Goal: Task Accomplishment & Management: Use online tool/utility

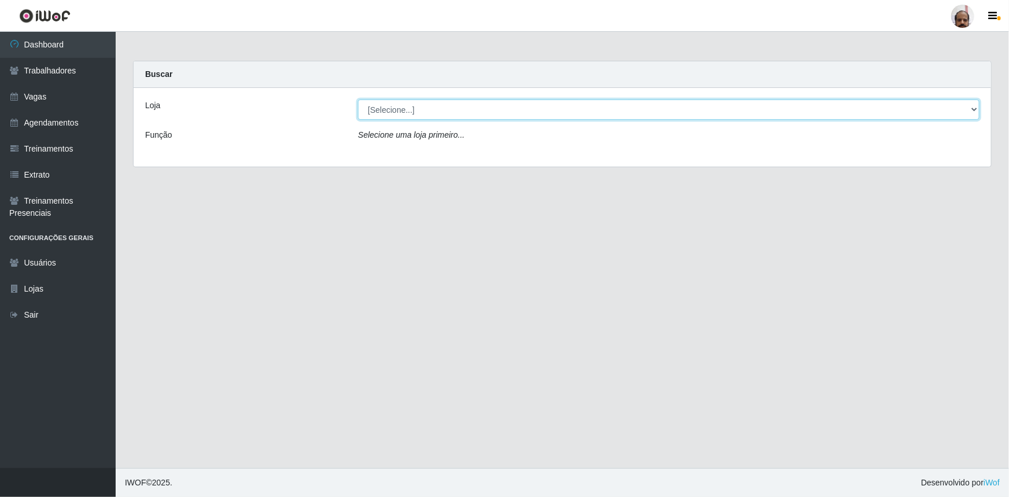
click at [380, 107] on select "[Selecione...] Mar Vermelho - Loja 05" at bounding box center [668, 109] width 621 height 20
select select "252"
click at [358, 99] on select "[Selecione...] Mar Vermelho - Loja 05" at bounding box center [668, 109] width 621 height 20
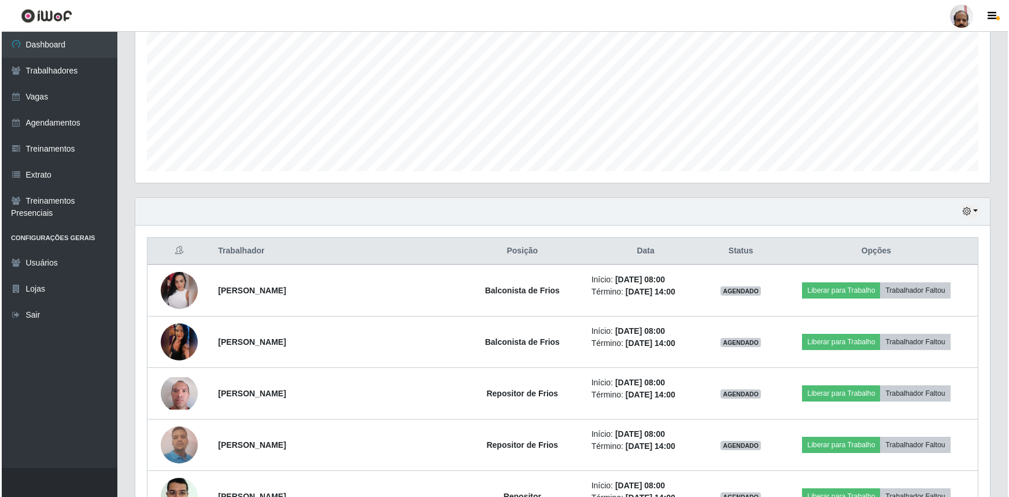
scroll to position [315, 0]
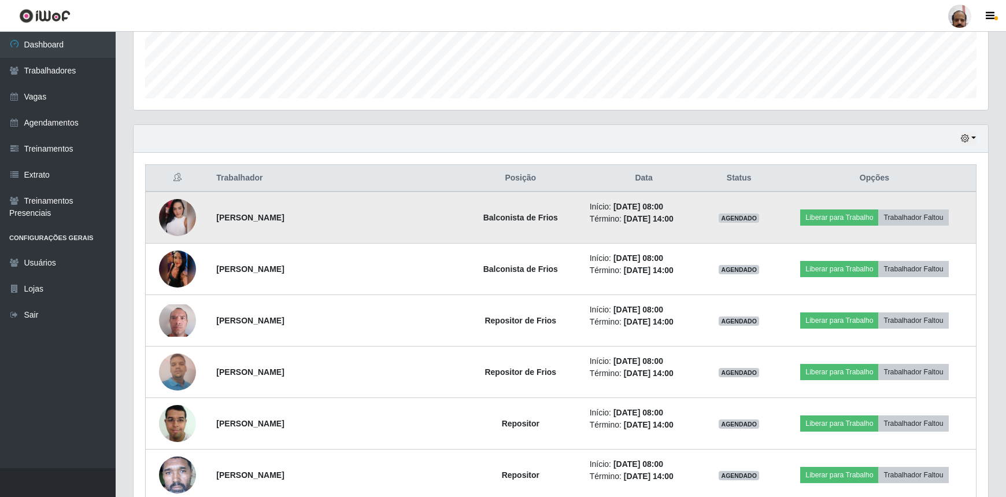
click at [186, 220] on img at bounding box center [177, 217] width 37 height 37
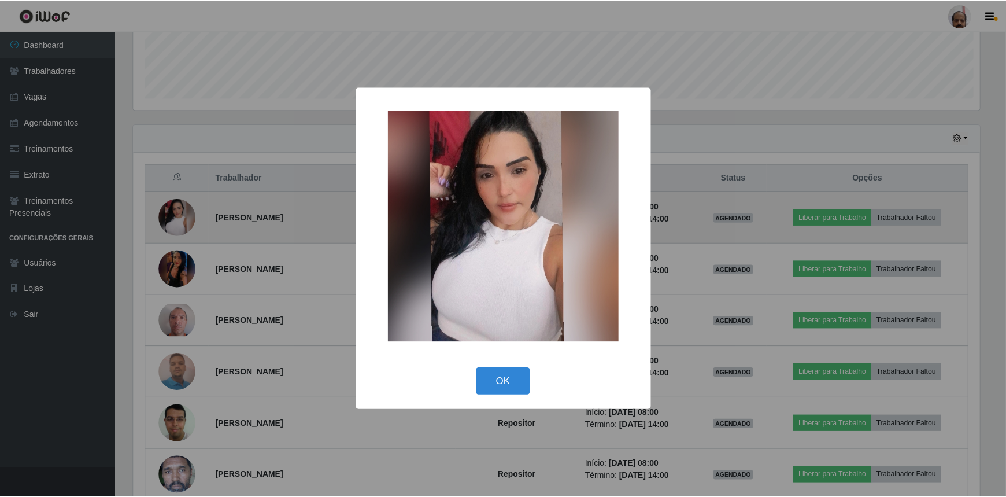
scroll to position [240, 849]
click at [186, 220] on div "× OK Cancel" at bounding box center [504, 248] width 1009 height 497
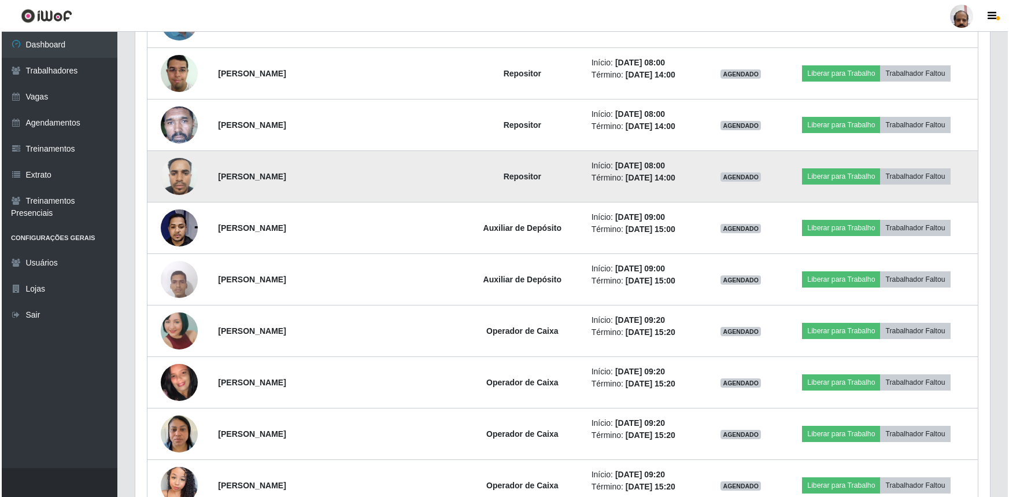
scroll to position [683, 0]
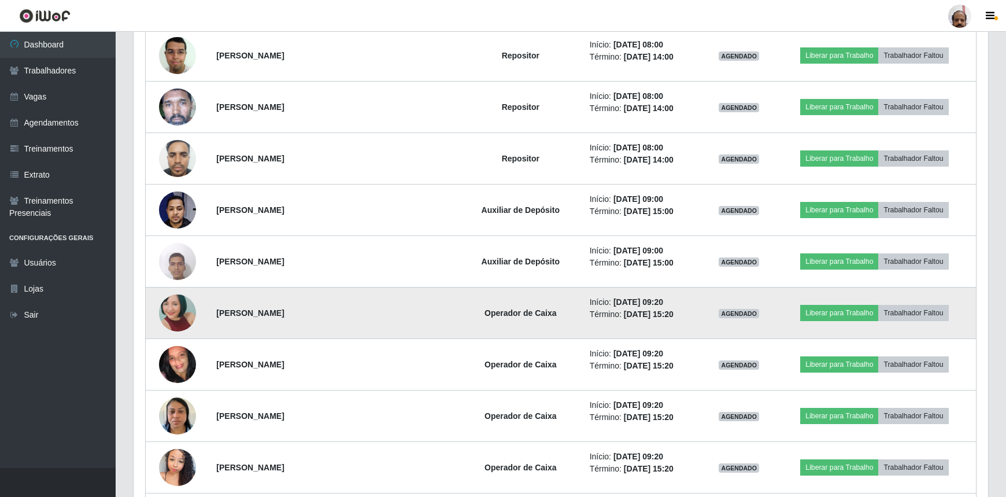
click at [184, 306] on img at bounding box center [177, 312] width 37 height 78
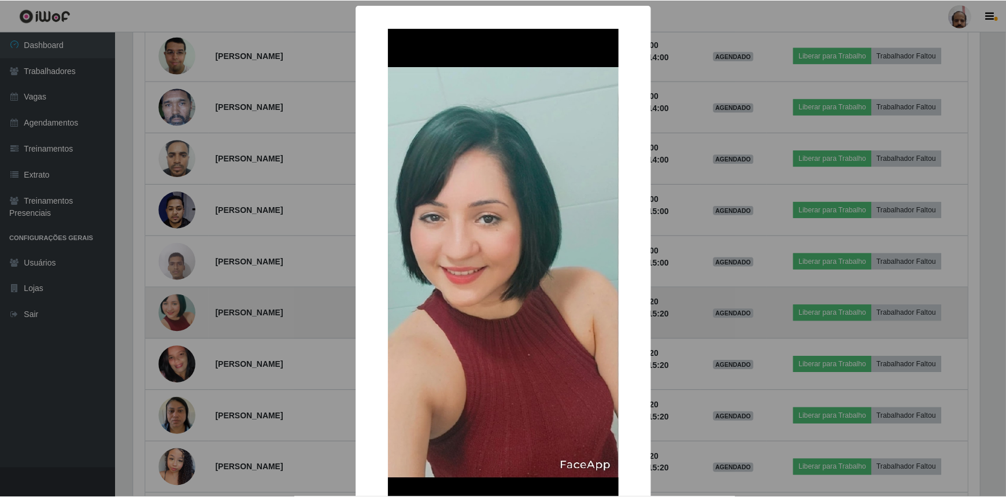
scroll to position [240, 849]
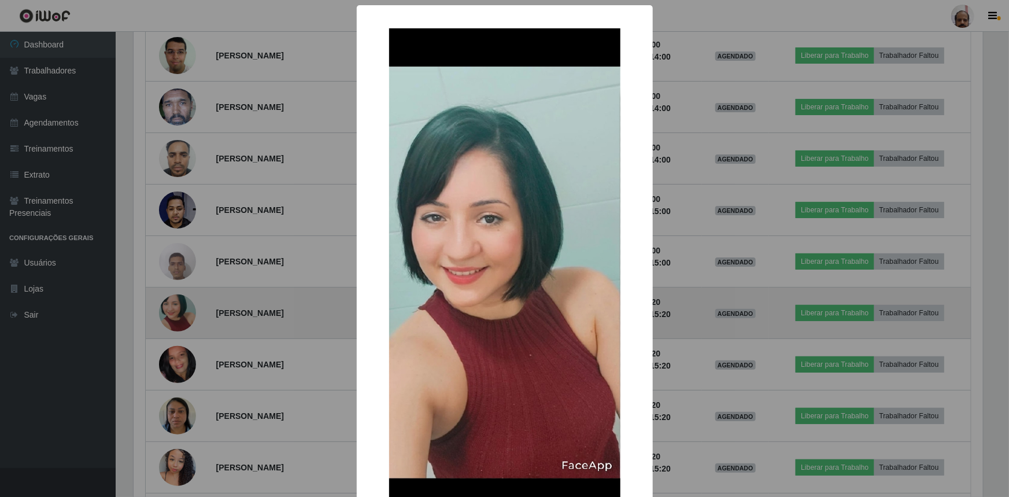
click at [184, 306] on div "× OK Cancel" at bounding box center [504, 248] width 1009 height 497
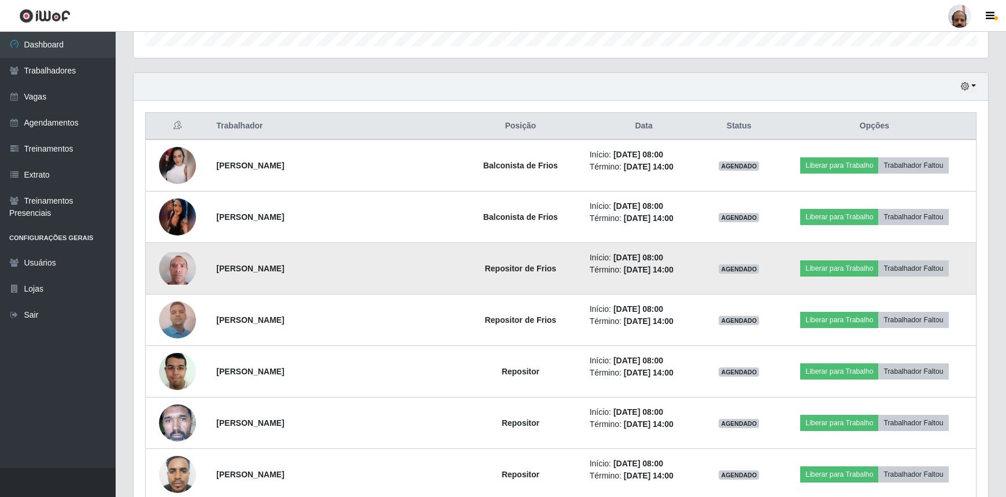
scroll to position [368, 0]
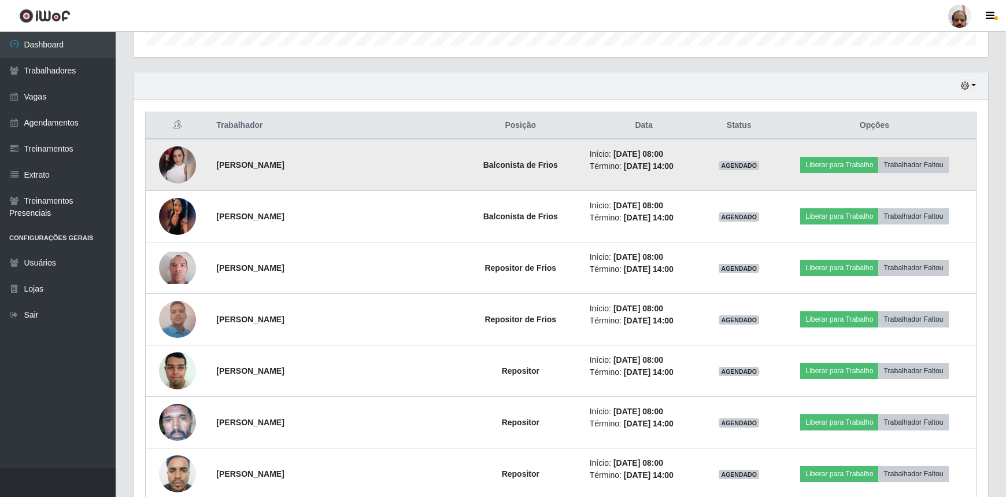
click at [191, 165] on img at bounding box center [177, 164] width 37 height 37
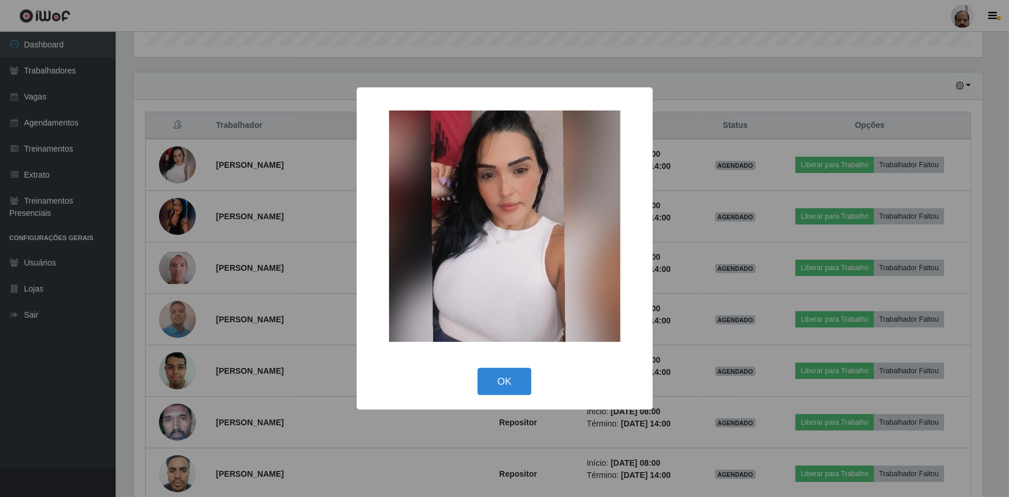
click at [254, 190] on div "× OK Cancel" at bounding box center [504, 248] width 1009 height 497
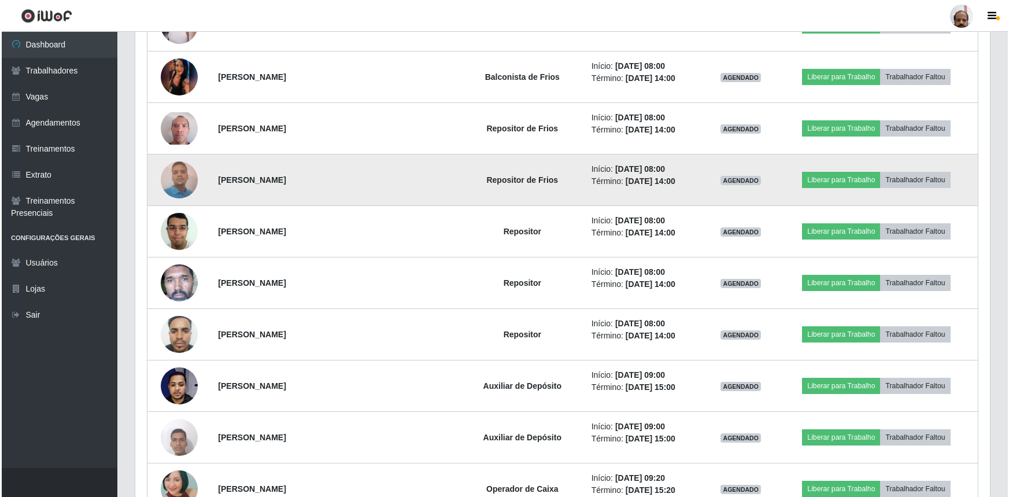
scroll to position [526, 0]
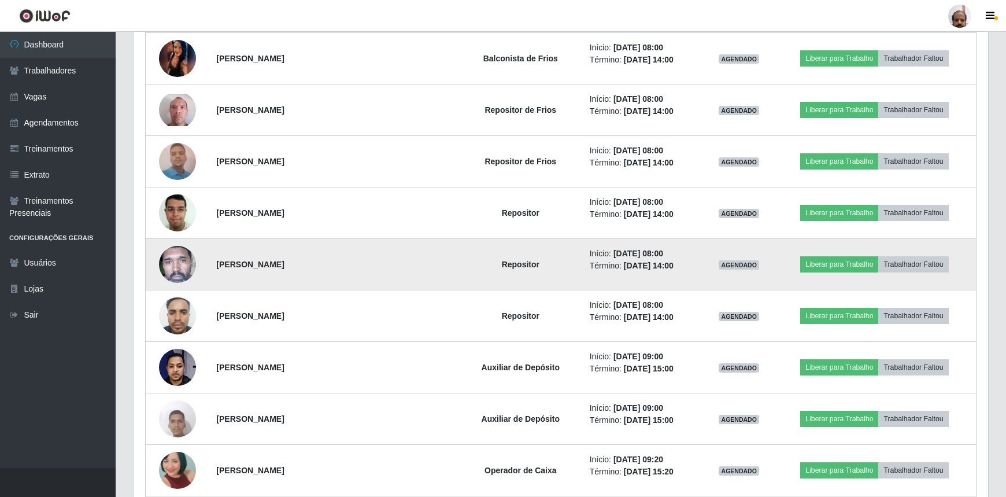
click at [180, 268] on img at bounding box center [177, 264] width 37 height 76
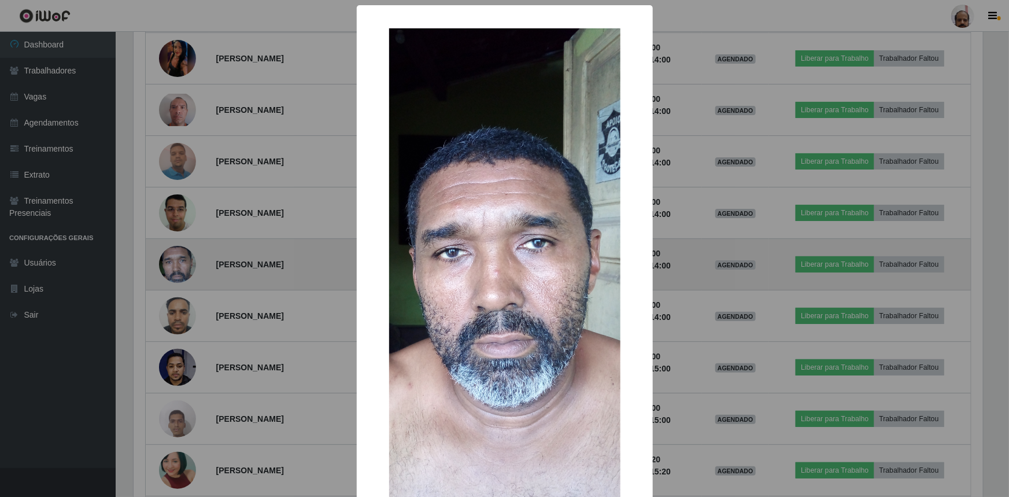
click at [180, 268] on div "× OK Cancel" at bounding box center [504, 248] width 1009 height 497
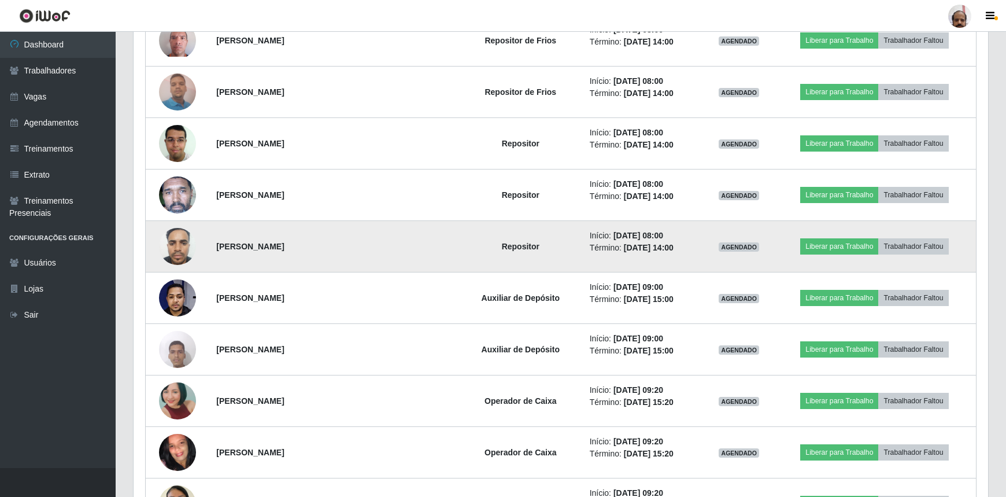
scroll to position [630, 0]
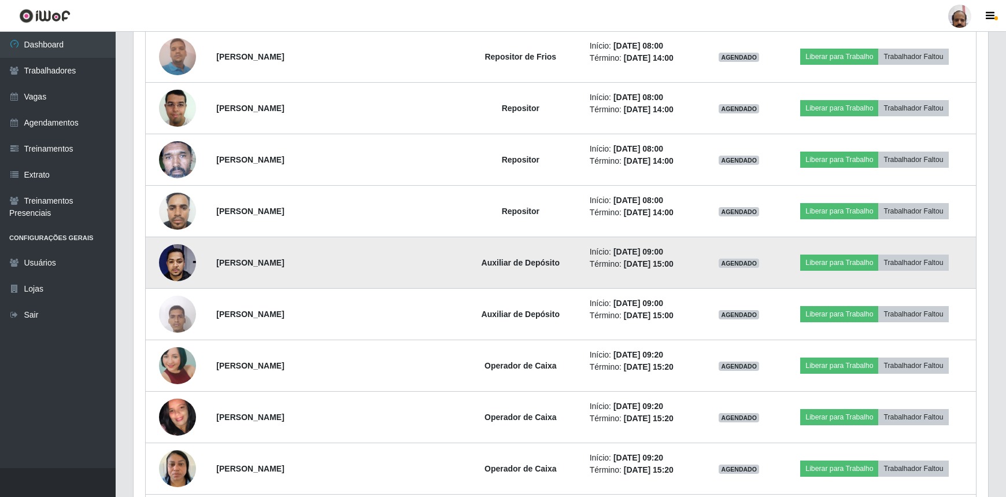
click at [172, 260] on img at bounding box center [177, 262] width 37 height 49
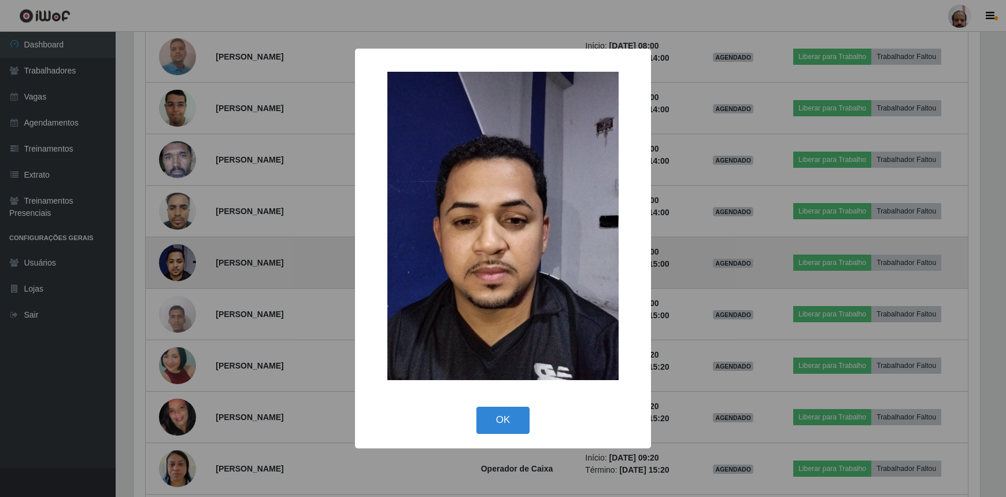
scroll to position [240, 849]
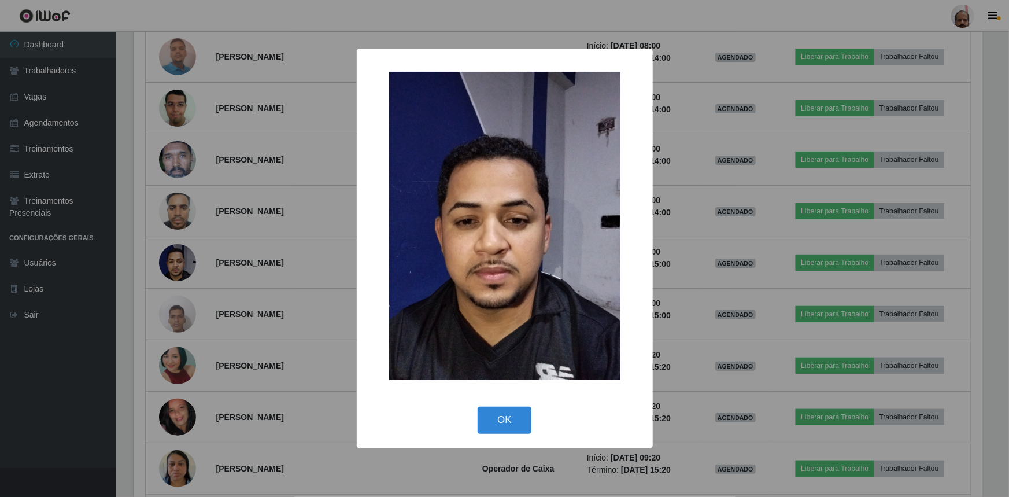
click at [172, 260] on div "× OK Cancel" at bounding box center [504, 248] width 1009 height 497
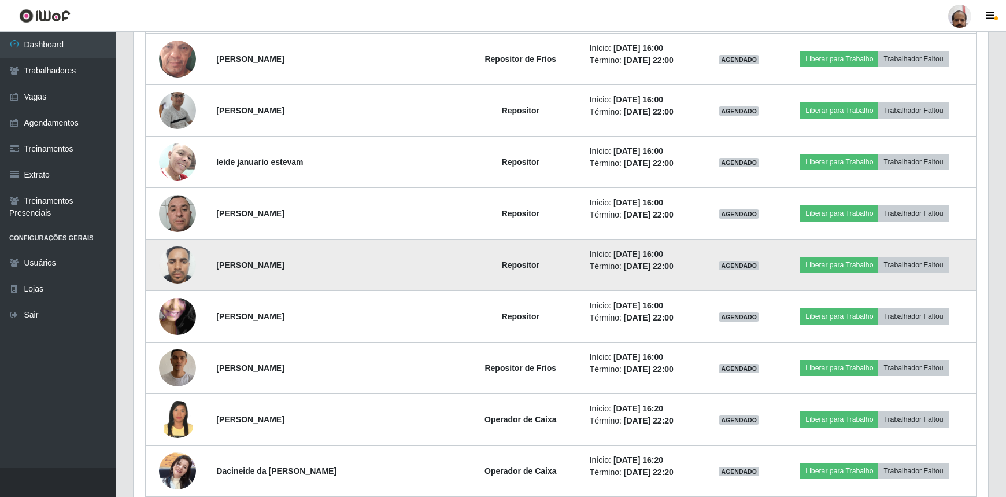
scroll to position [1419, 0]
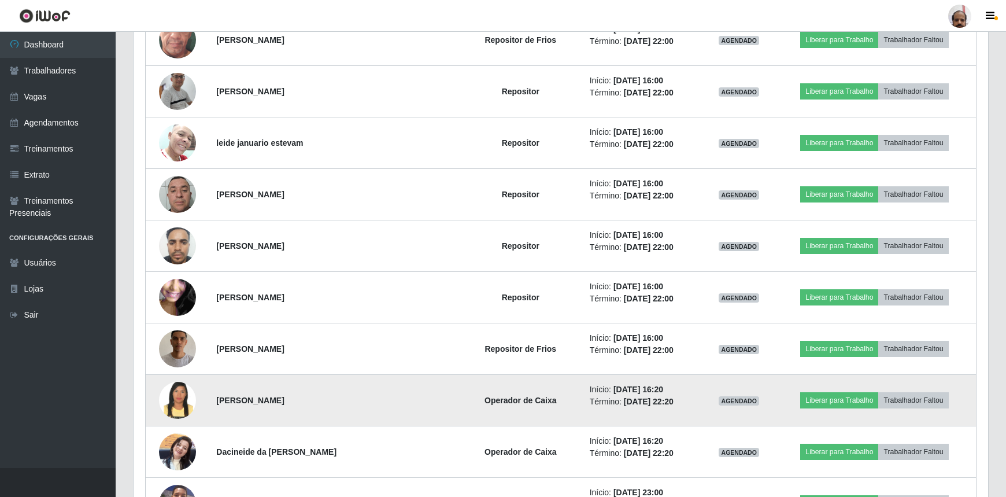
click at [179, 398] on img at bounding box center [177, 399] width 37 height 47
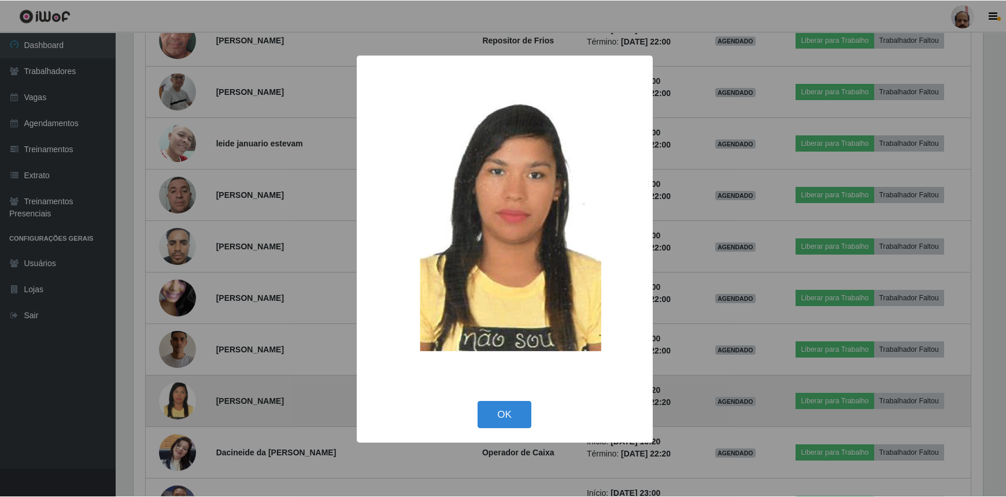
scroll to position [240, 849]
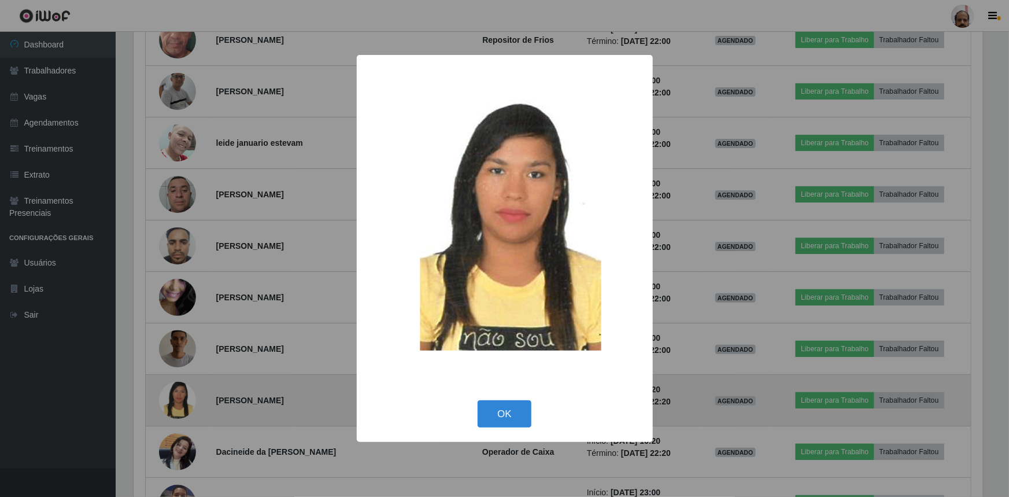
click at [179, 398] on div "× OK Cancel" at bounding box center [504, 248] width 1009 height 497
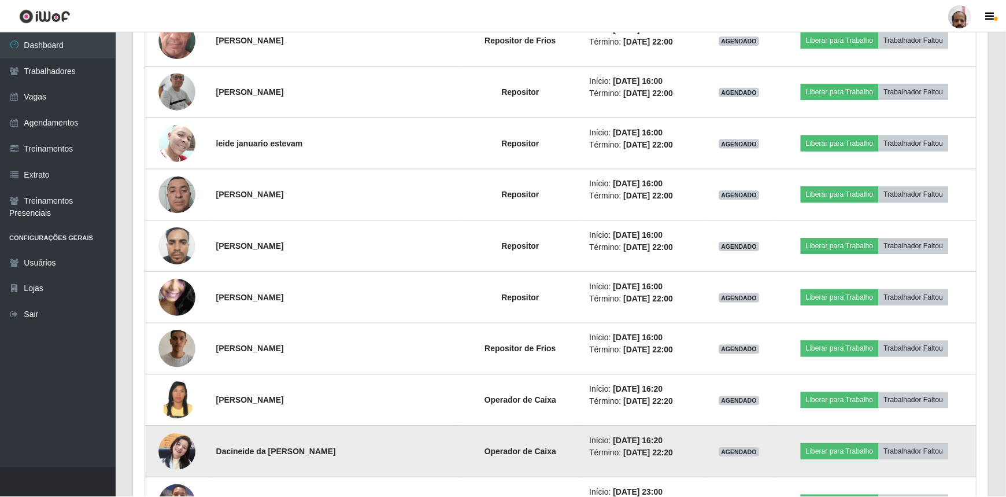
scroll to position [240, 854]
click at [179, 467] on img at bounding box center [177, 451] width 37 height 49
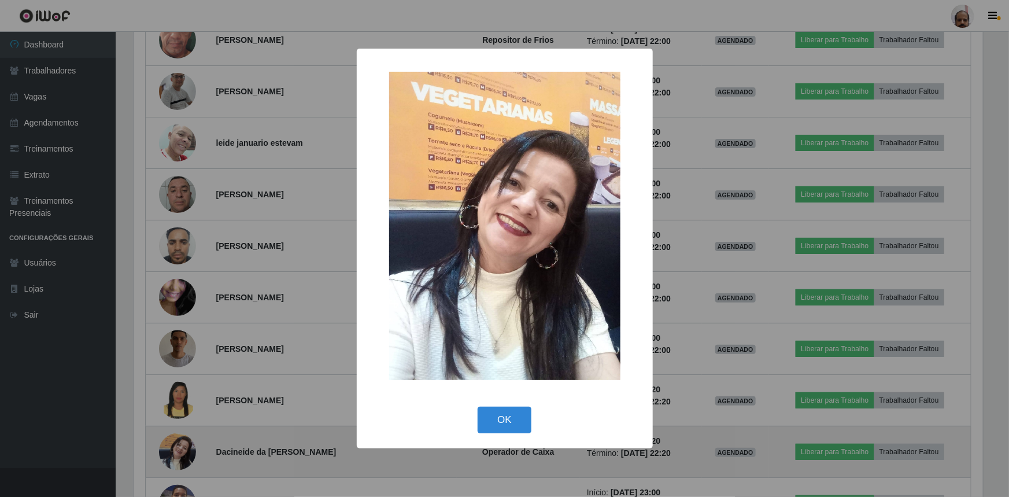
click at [179, 467] on div "× OK Cancel" at bounding box center [504, 248] width 1009 height 497
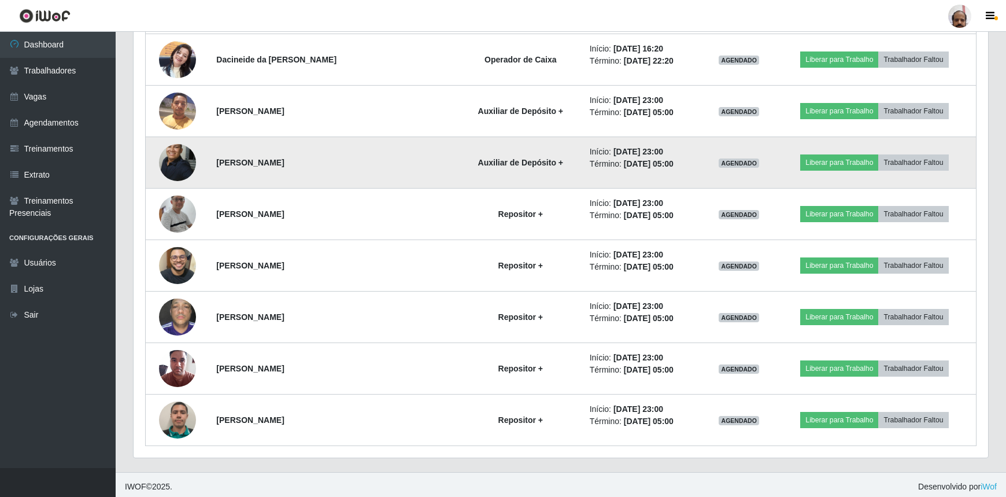
scroll to position [0, 0]
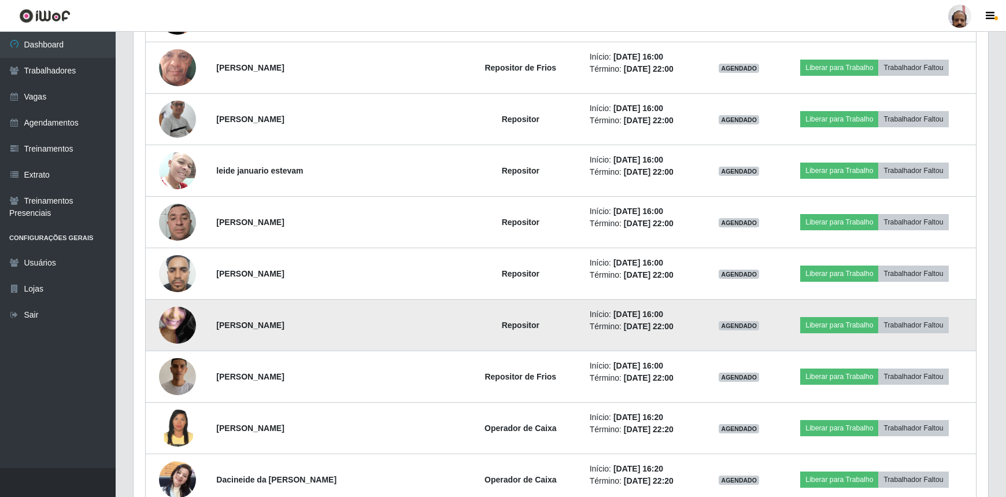
click at [177, 324] on img at bounding box center [177, 325] width 37 height 83
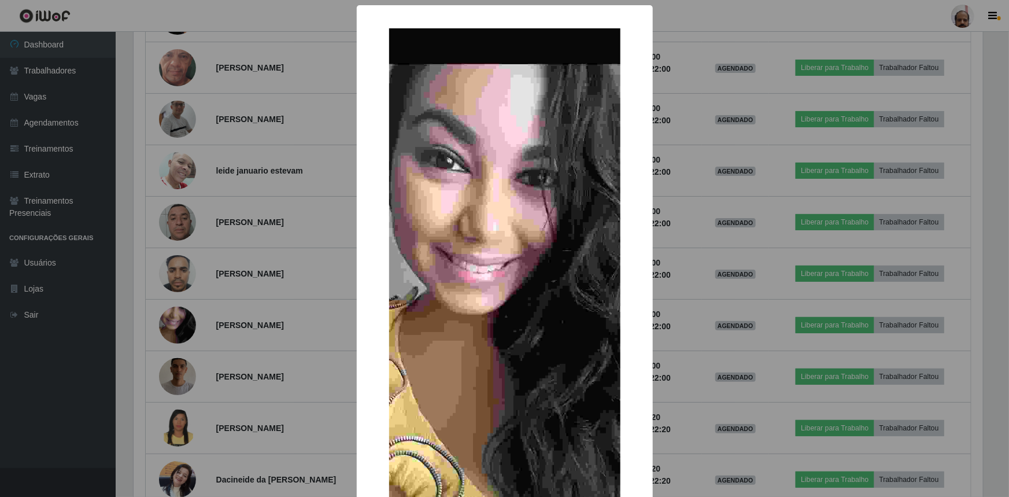
click at [179, 325] on div "× OK Cancel" at bounding box center [504, 248] width 1009 height 497
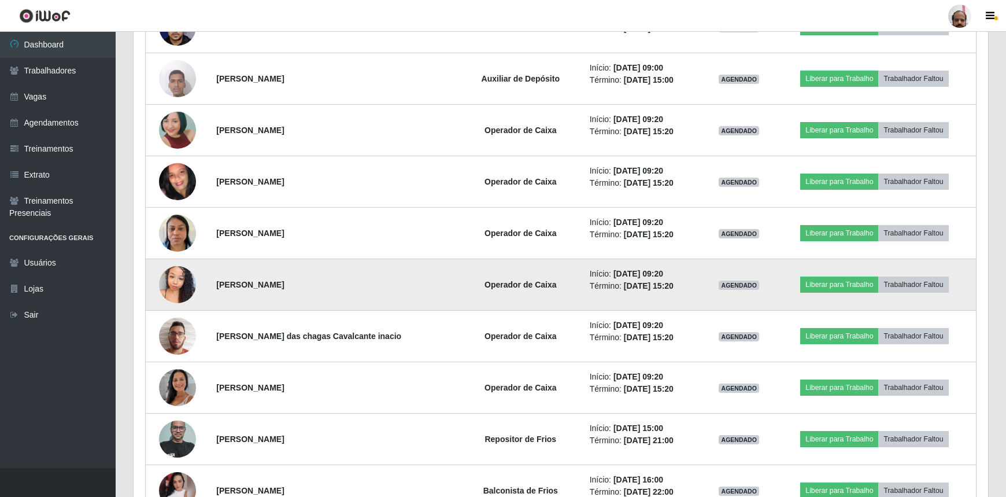
click at [183, 298] on img at bounding box center [177, 284] width 37 height 49
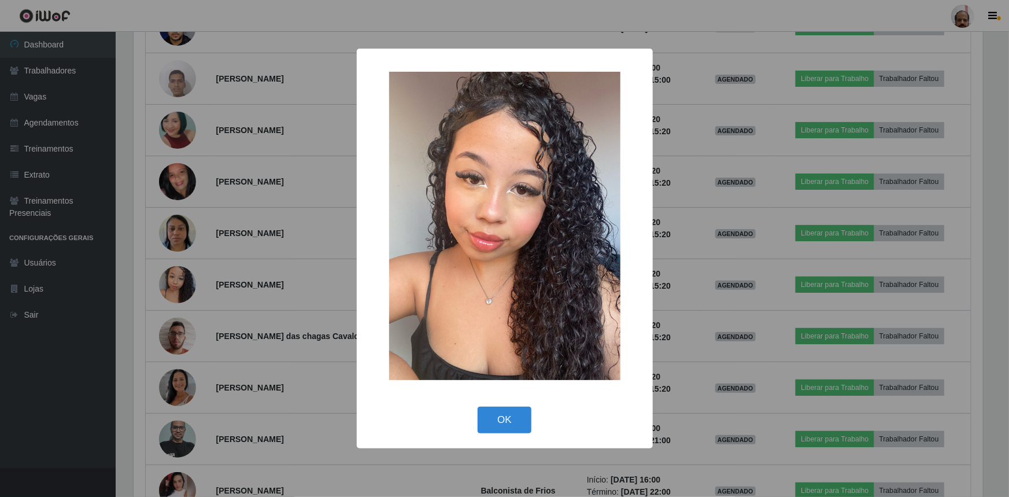
click at [184, 298] on div "× OK Cancel" at bounding box center [504, 248] width 1009 height 497
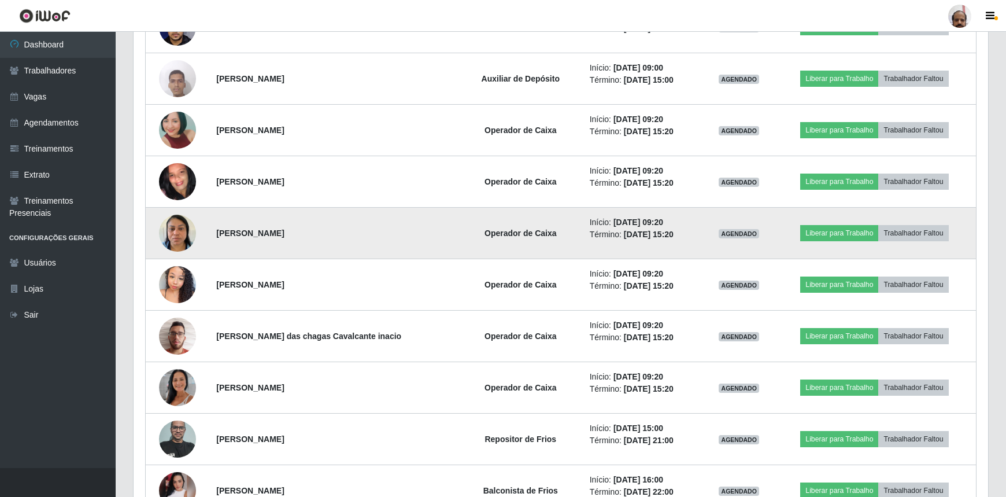
click at [177, 235] on img at bounding box center [177, 232] width 37 height 49
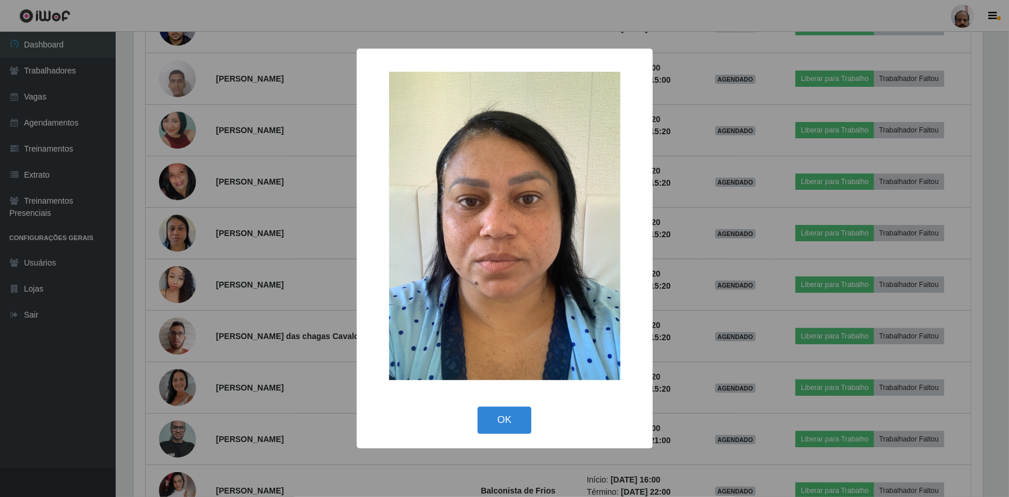
click at [180, 235] on div "× OK Cancel" at bounding box center [504, 248] width 1009 height 497
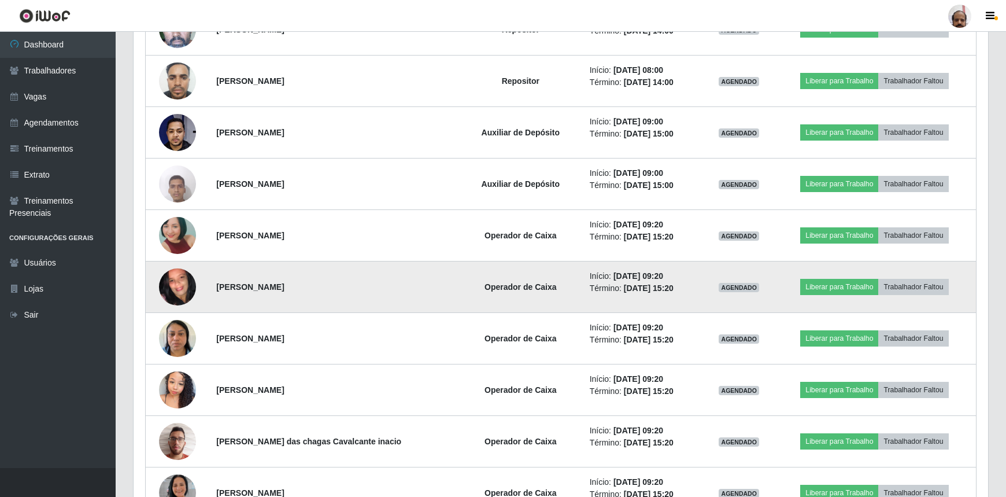
click at [174, 281] on img at bounding box center [177, 287] width 37 height 82
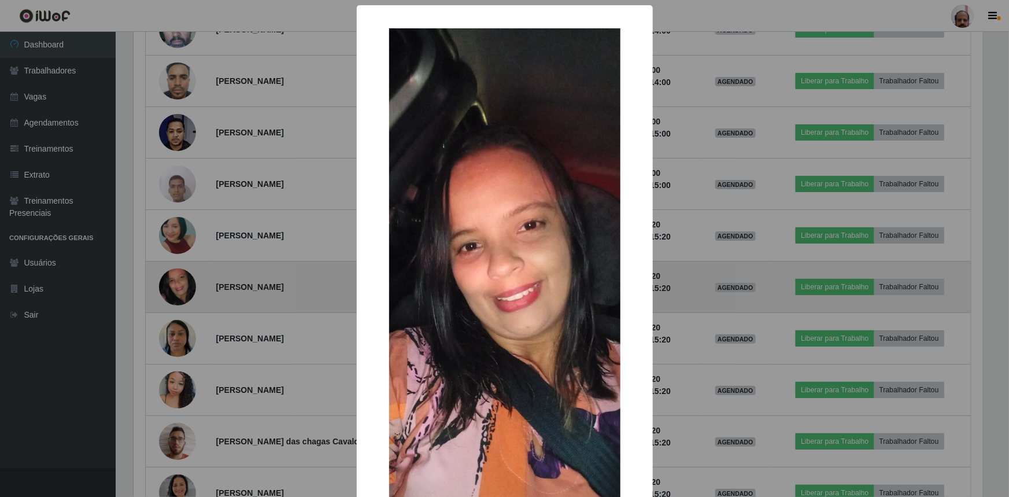
click at [174, 281] on div "× OK Cancel" at bounding box center [504, 248] width 1009 height 497
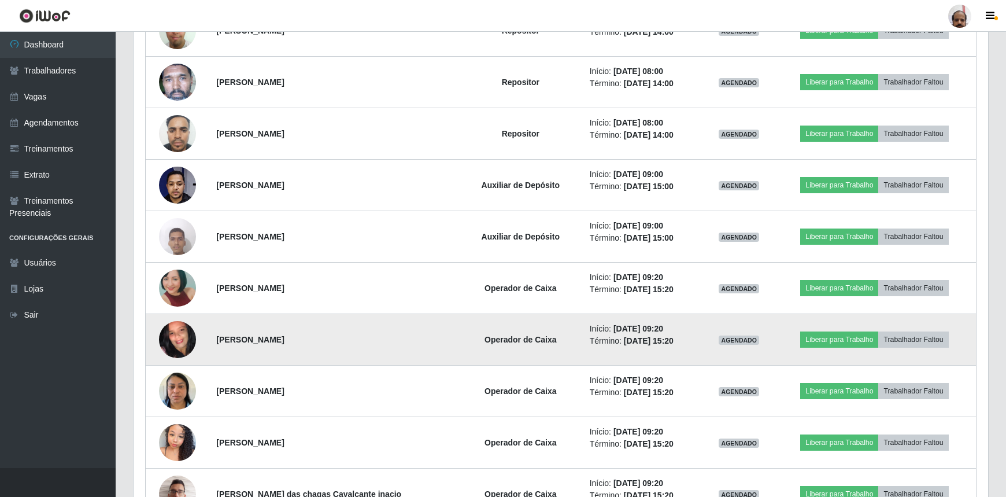
click at [174, 281] on img at bounding box center [177, 288] width 37 height 78
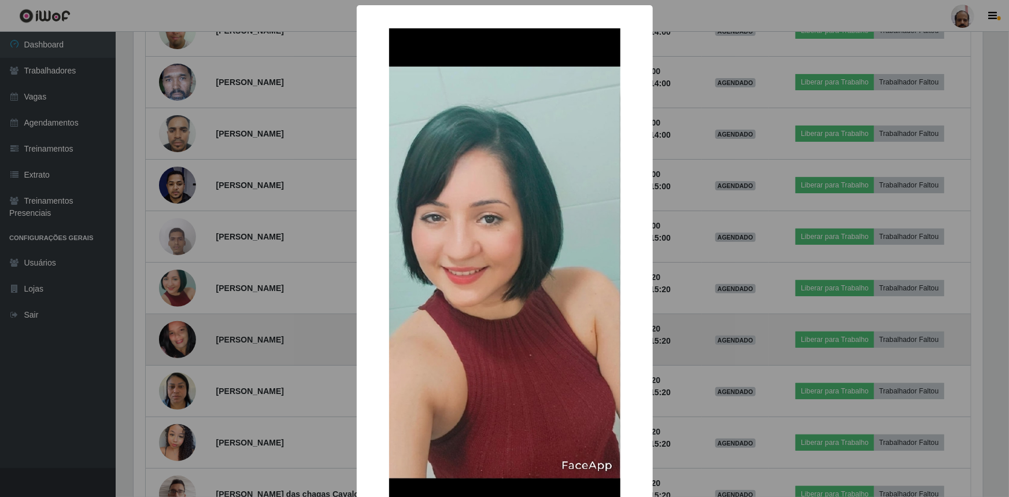
click at [174, 281] on div "× OK Cancel" at bounding box center [504, 248] width 1009 height 497
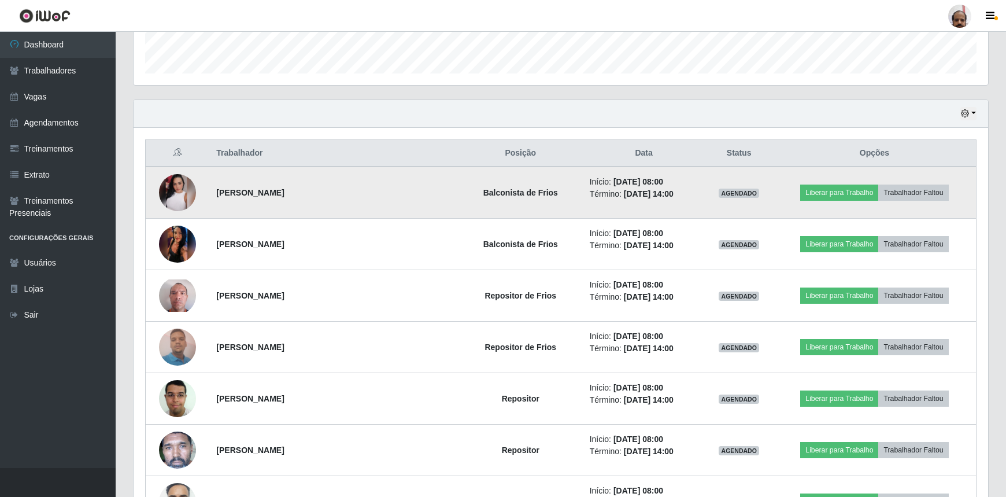
click at [190, 198] on img at bounding box center [177, 192] width 37 height 37
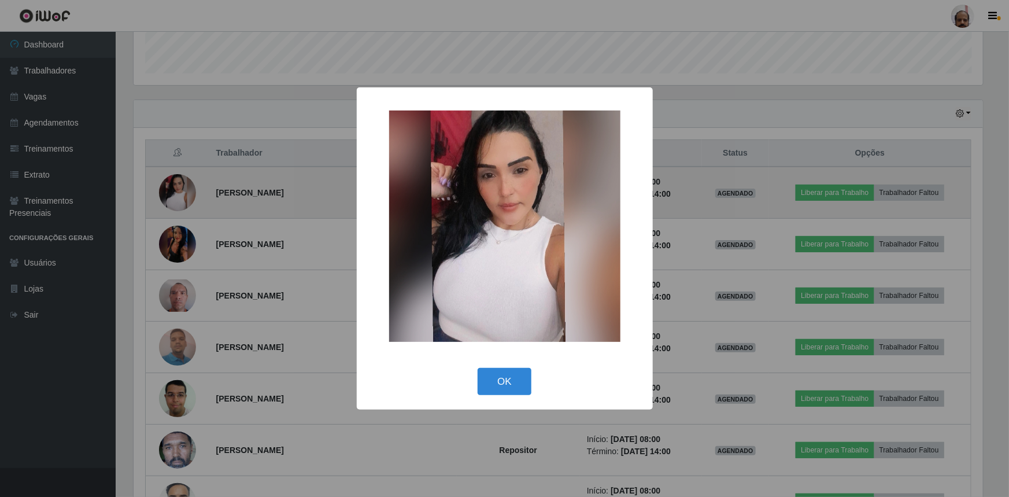
click at [190, 198] on div "× OK Cancel" at bounding box center [504, 248] width 1009 height 497
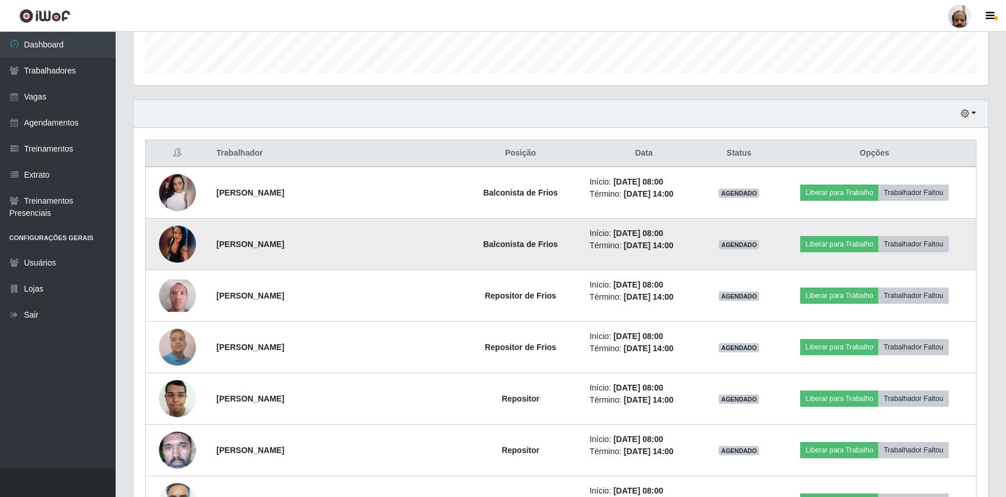
click at [180, 236] on img at bounding box center [177, 244] width 37 height 82
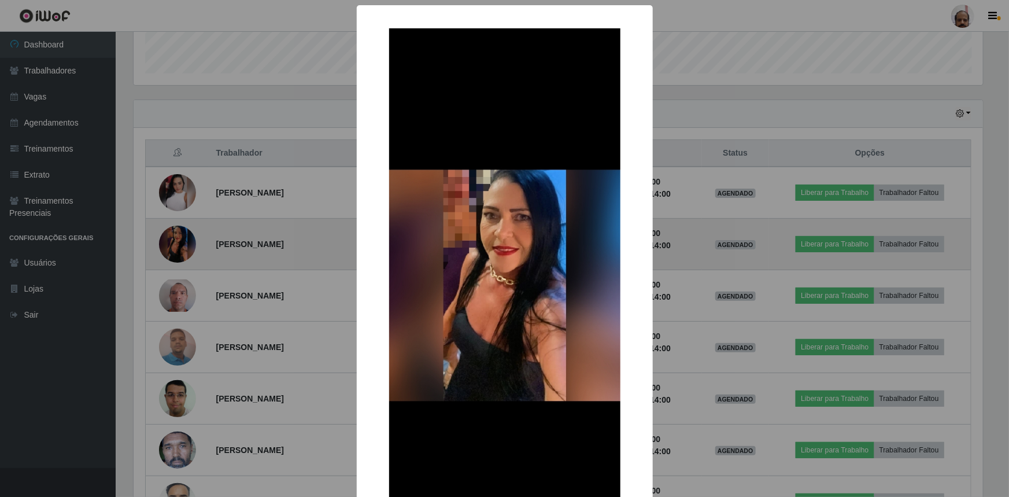
click at [180, 236] on div "× OK Cancel" at bounding box center [504, 248] width 1009 height 497
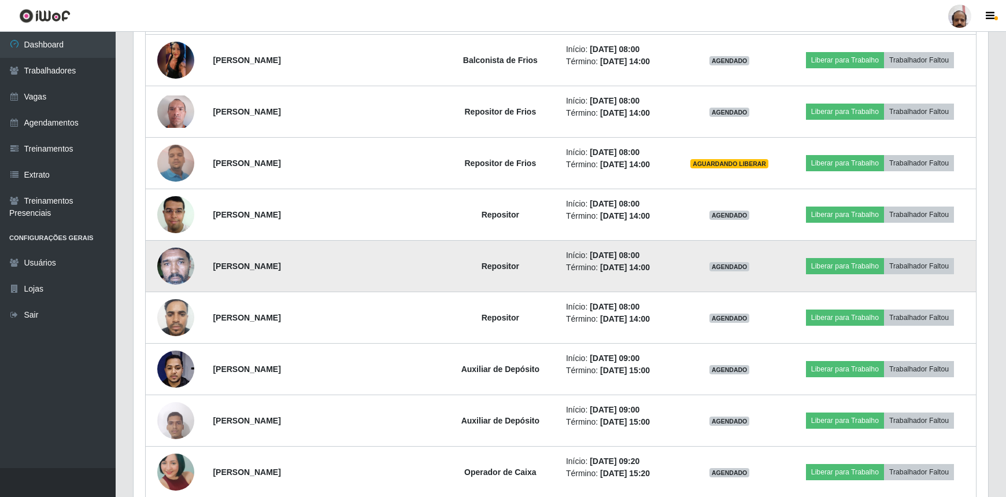
scroll to position [550, 0]
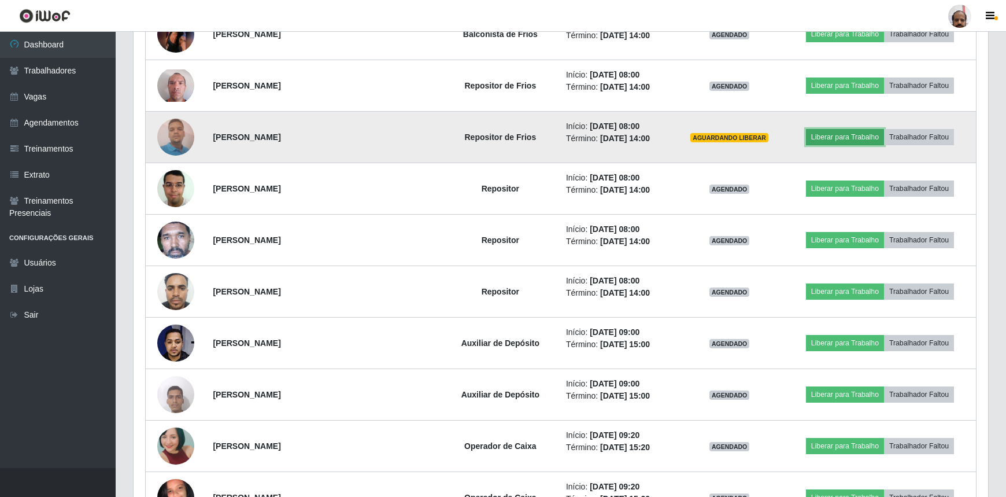
click at [856, 137] on button "Liberar para Trabalho" at bounding box center [845, 137] width 78 height 16
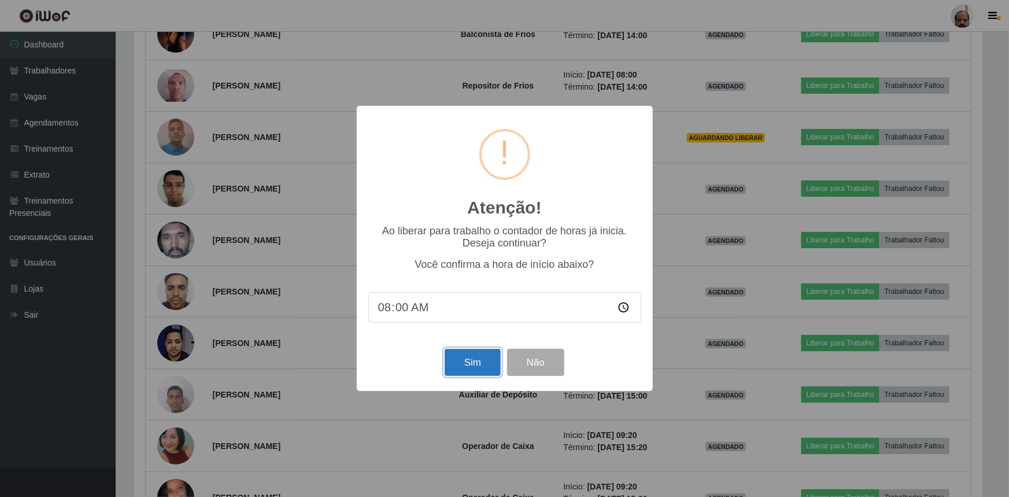
click at [486, 365] on button "Sim" at bounding box center [473, 362] width 56 height 27
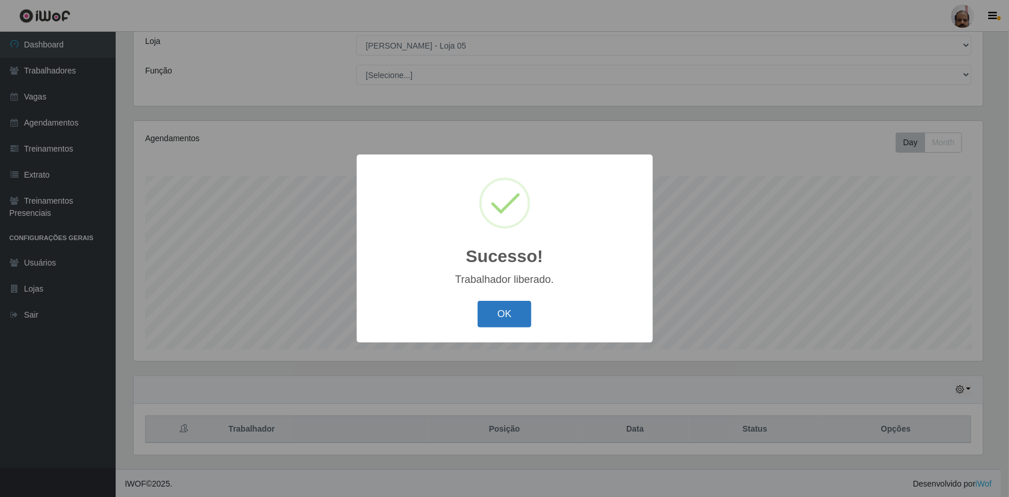
click at [520, 311] on button "OK" at bounding box center [505, 314] width 54 height 27
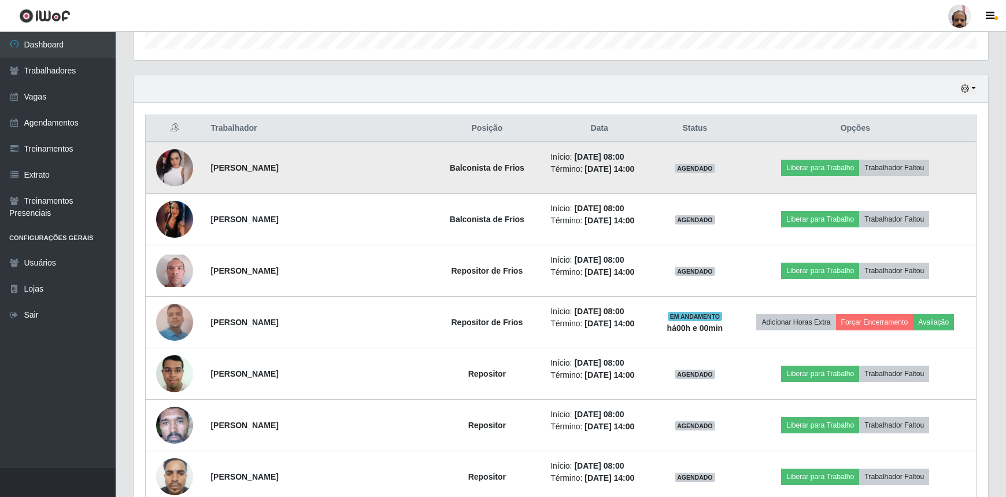
scroll to position [380, 0]
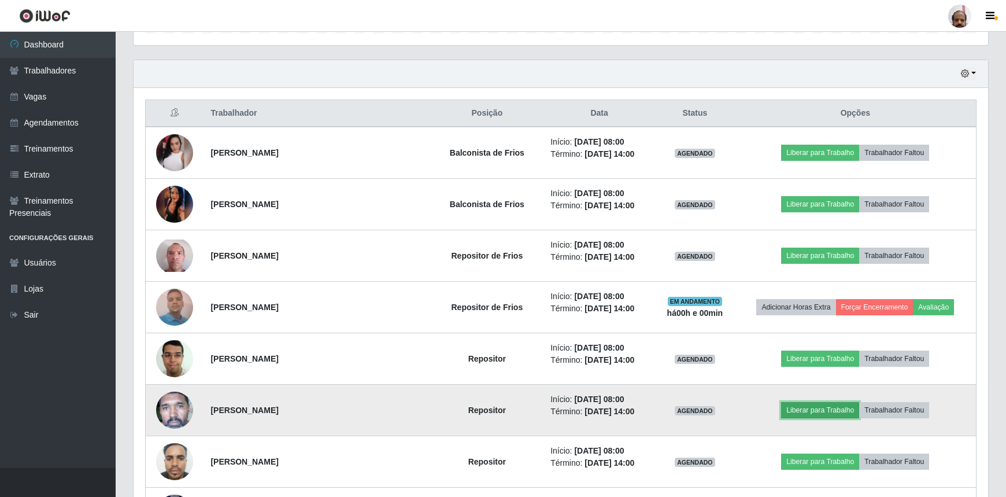
click at [804, 406] on button "Liberar para Trabalho" at bounding box center [820, 410] width 78 height 16
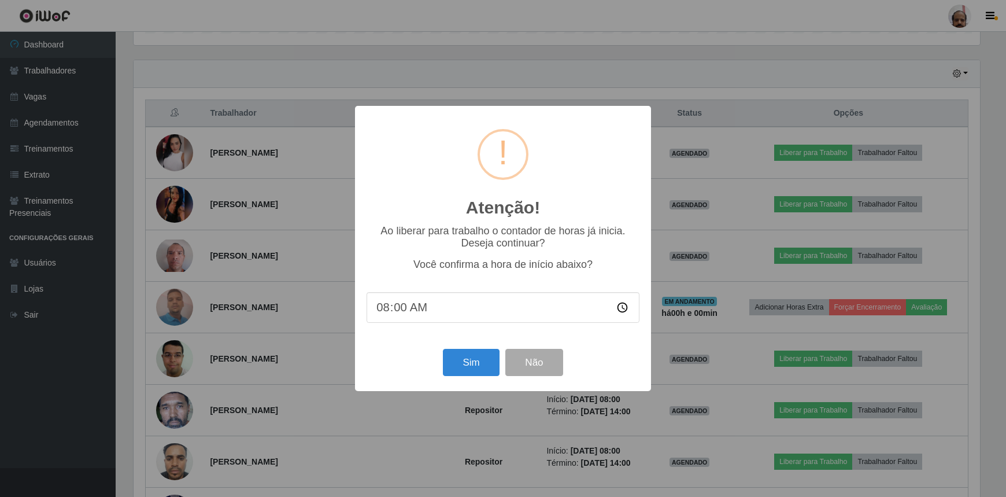
scroll to position [240, 849]
click at [475, 366] on button "Sim" at bounding box center [473, 362] width 56 height 27
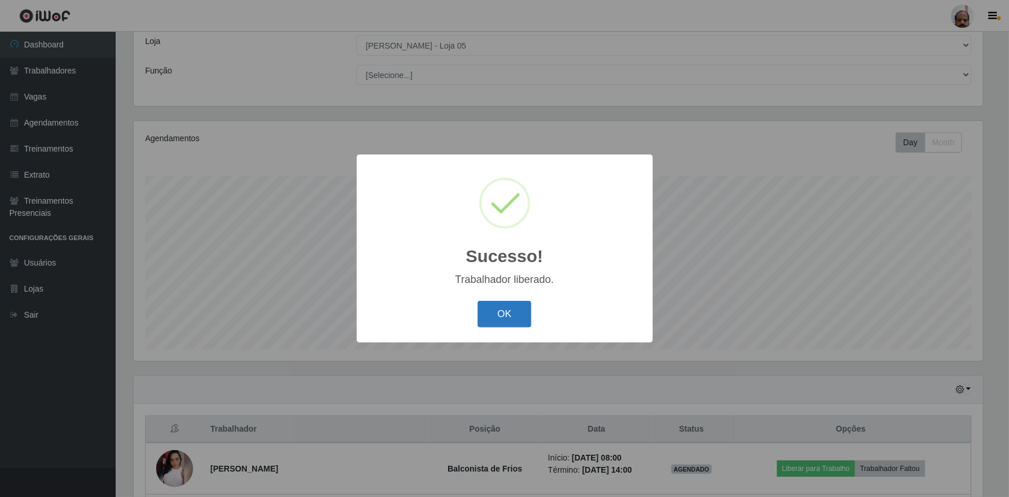
click at [502, 314] on button "OK" at bounding box center [505, 314] width 54 height 27
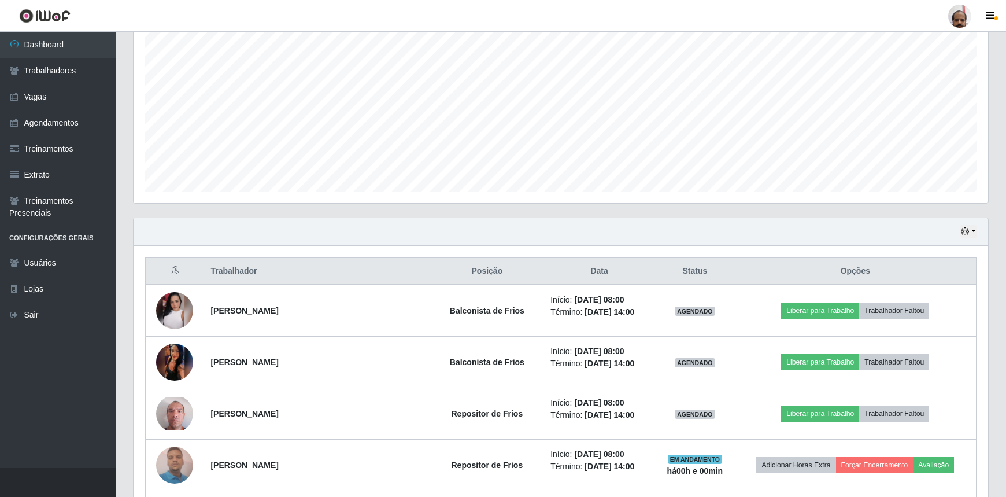
scroll to position [275, 0]
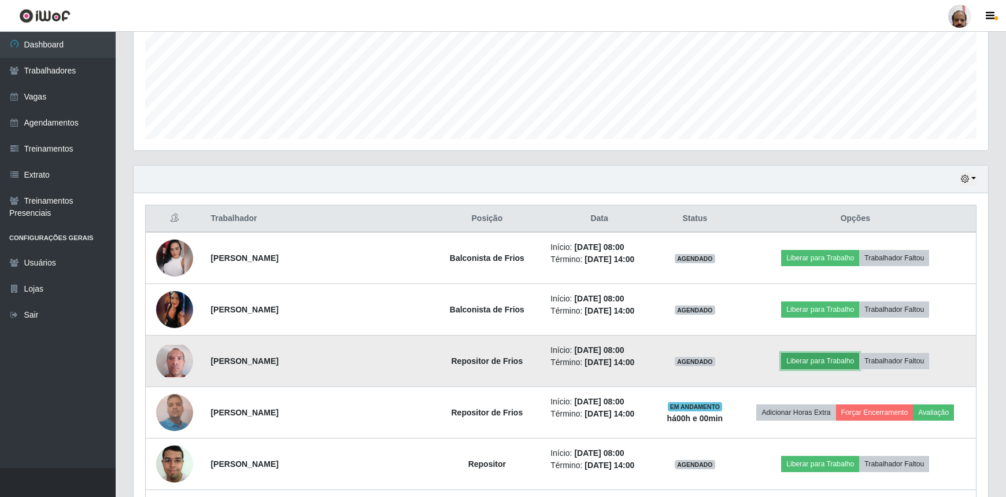
click at [806, 360] on button "Liberar para Trabalho" at bounding box center [820, 361] width 78 height 16
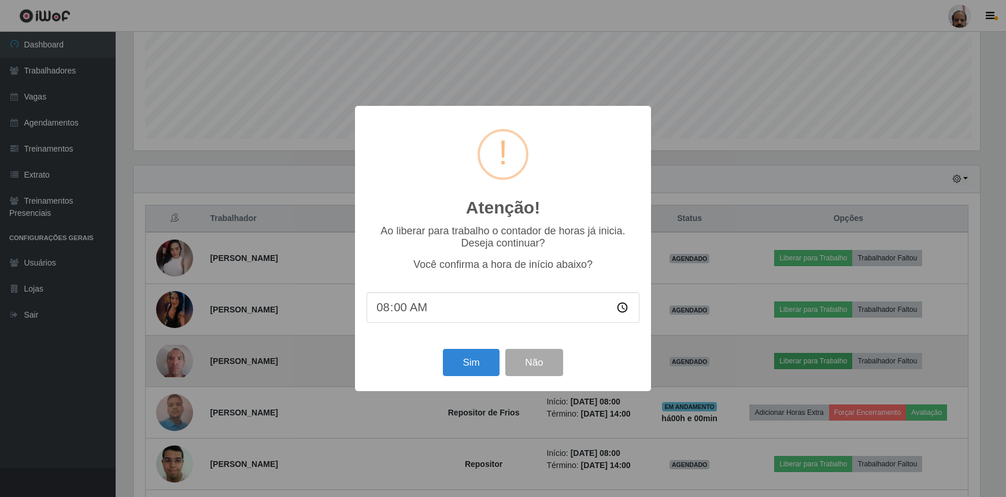
scroll to position [240, 849]
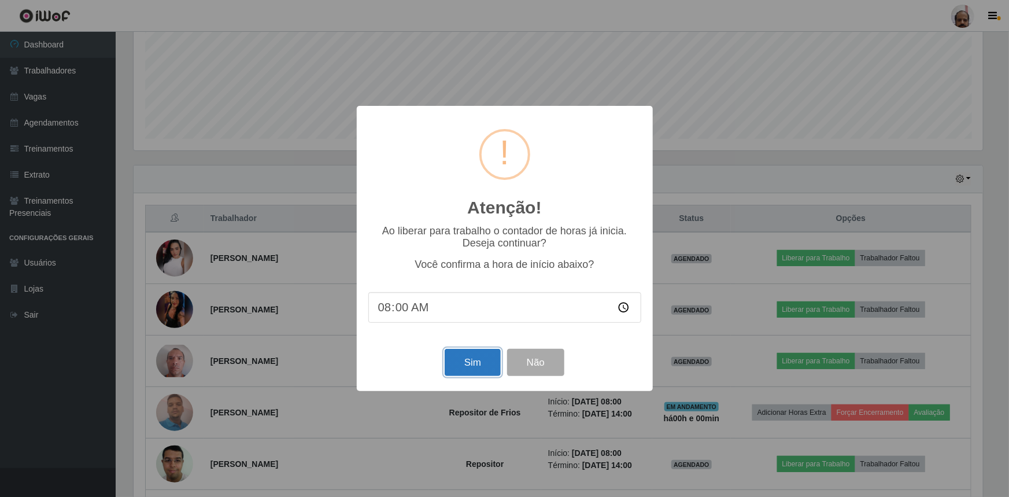
click at [467, 361] on button "Sim" at bounding box center [473, 362] width 56 height 27
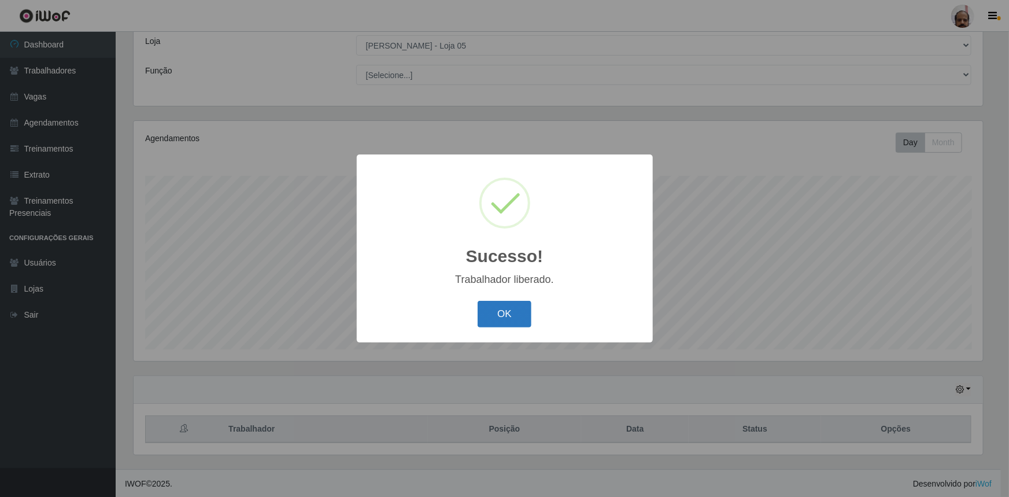
click at [517, 319] on button "OK" at bounding box center [505, 314] width 54 height 27
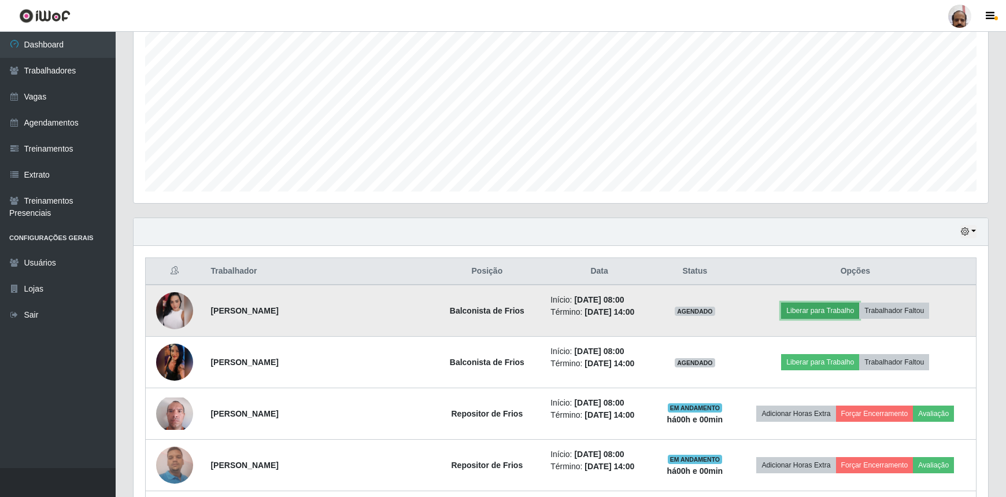
click at [835, 304] on button "Liberar para Trabalho" at bounding box center [820, 310] width 78 height 16
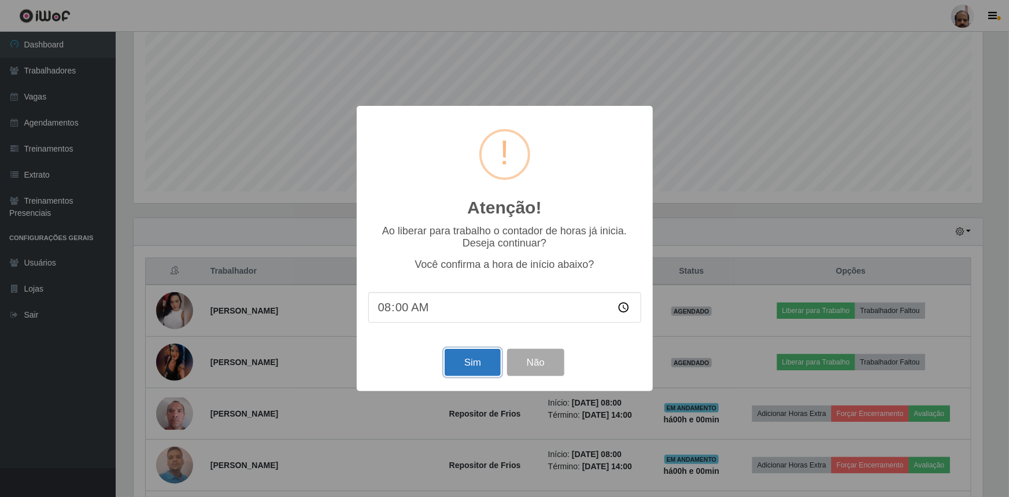
click at [486, 367] on button "Sim" at bounding box center [473, 362] width 56 height 27
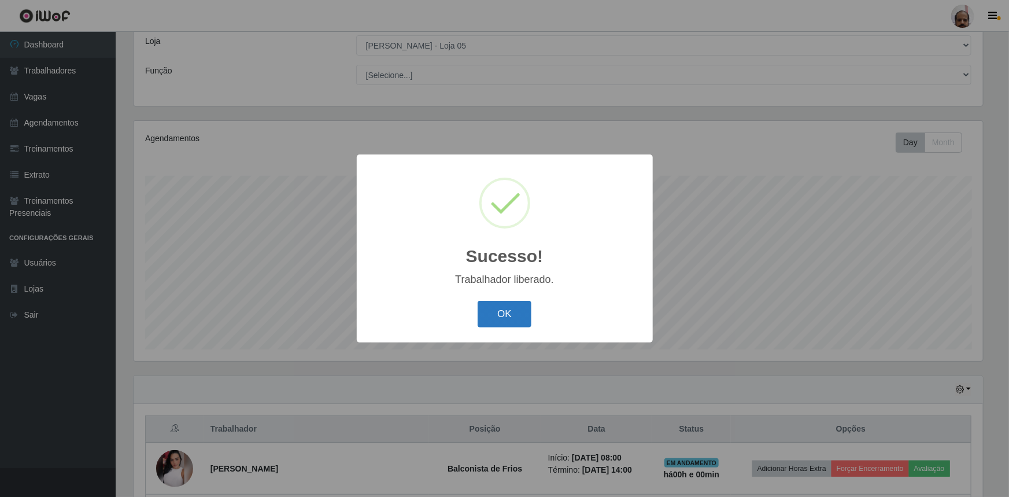
click at [510, 316] on button "OK" at bounding box center [505, 314] width 54 height 27
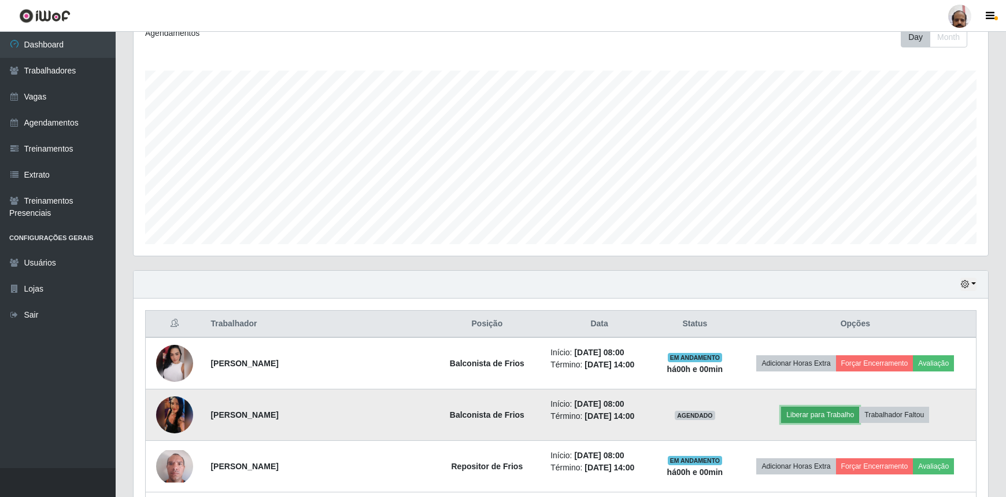
click at [809, 412] on button "Liberar para Trabalho" at bounding box center [820, 414] width 78 height 16
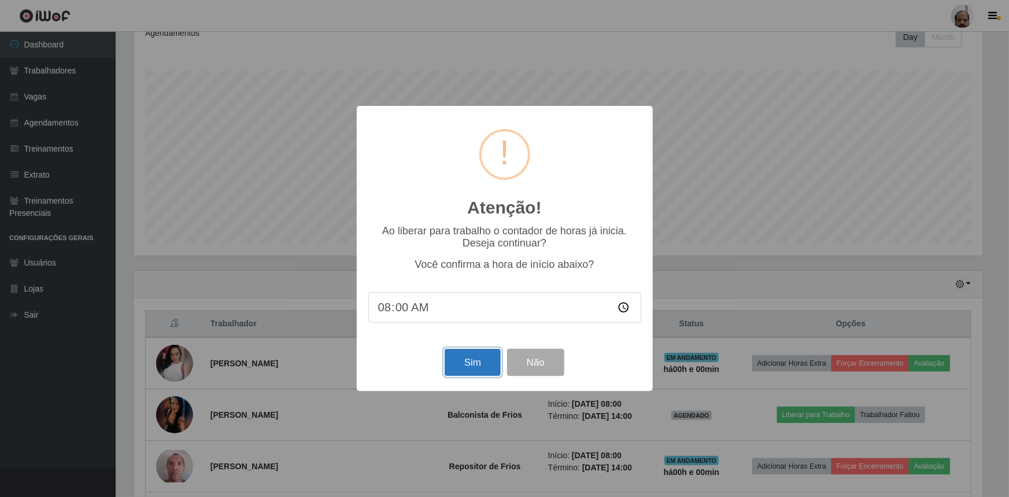
click at [480, 369] on button "Sim" at bounding box center [473, 362] width 56 height 27
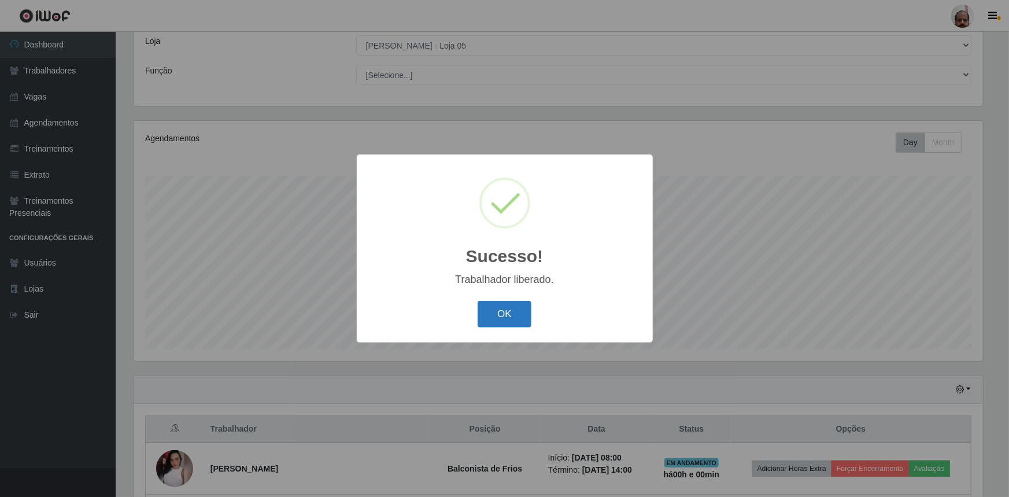
click at [508, 312] on button "OK" at bounding box center [505, 314] width 54 height 27
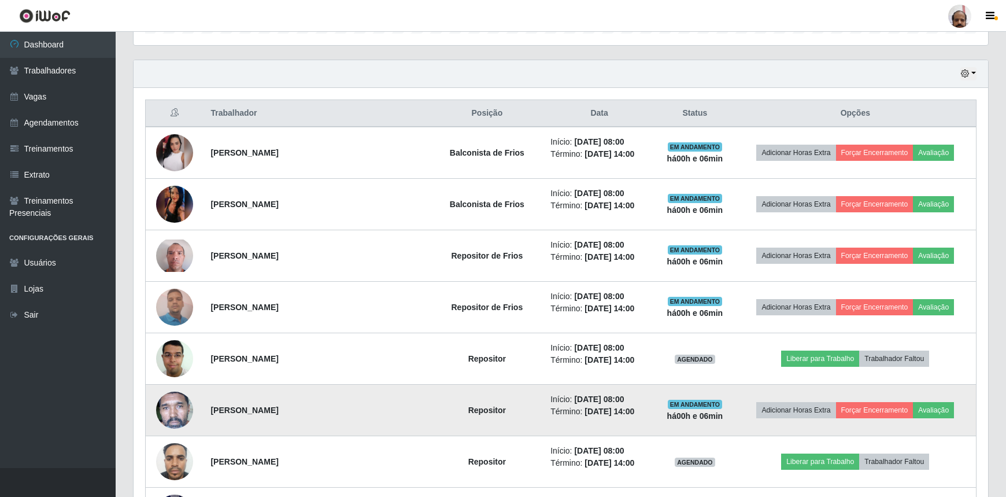
scroll to position [432, 0]
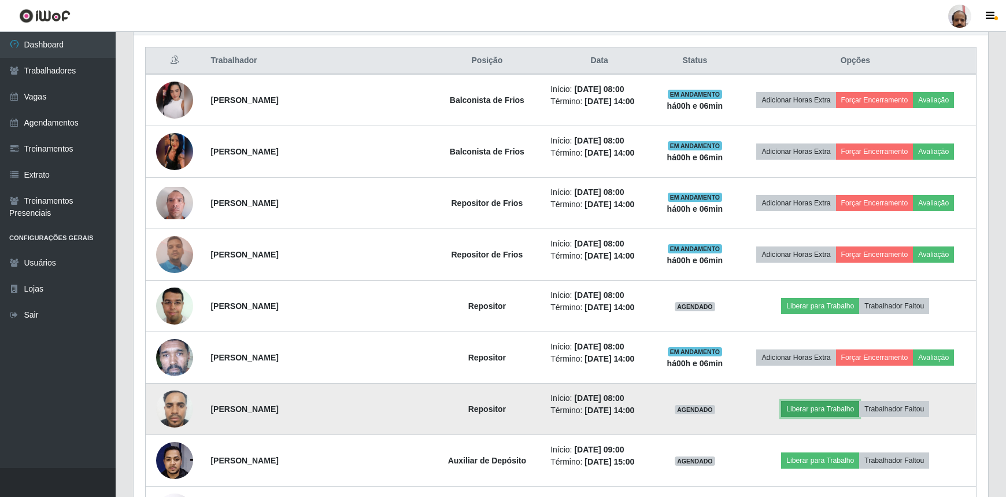
click at [821, 406] on button "Liberar para Trabalho" at bounding box center [820, 409] width 78 height 16
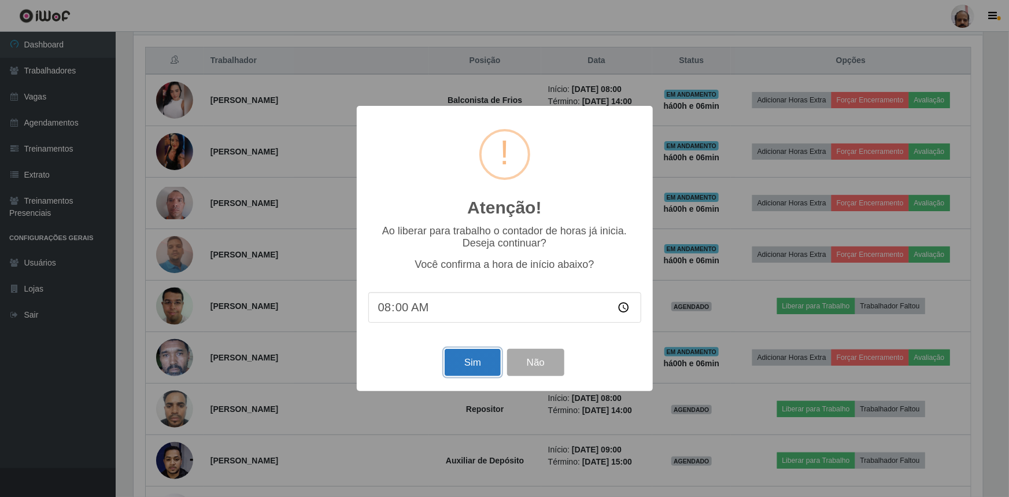
click at [472, 369] on button "Sim" at bounding box center [473, 362] width 56 height 27
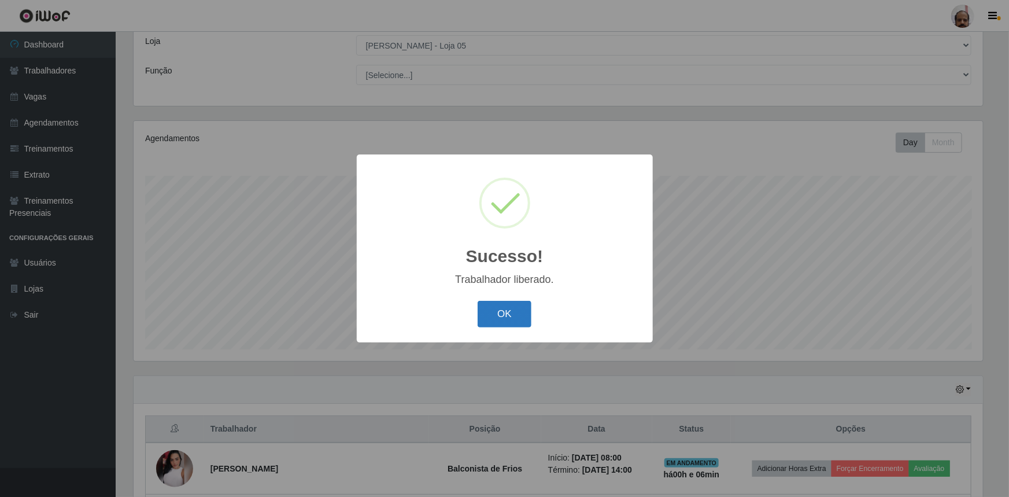
click at [495, 316] on button "OK" at bounding box center [505, 314] width 54 height 27
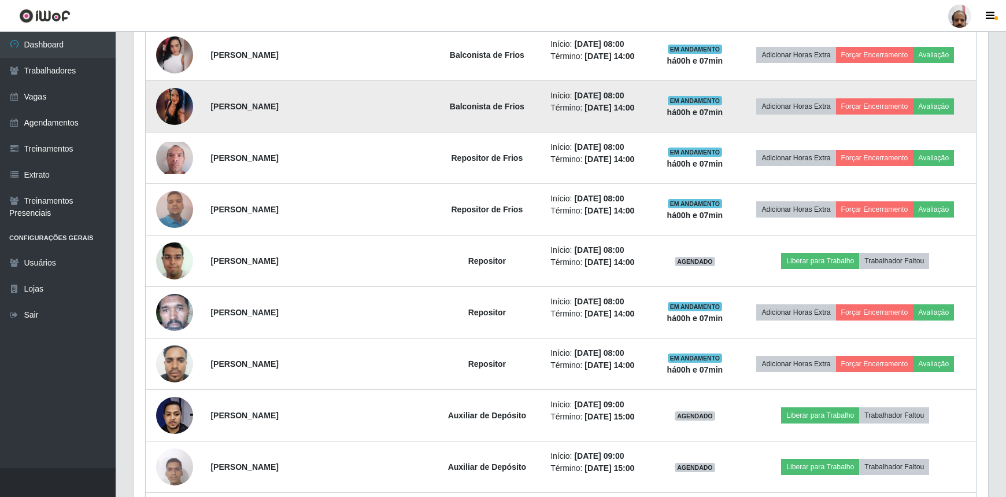
scroll to position [485, 0]
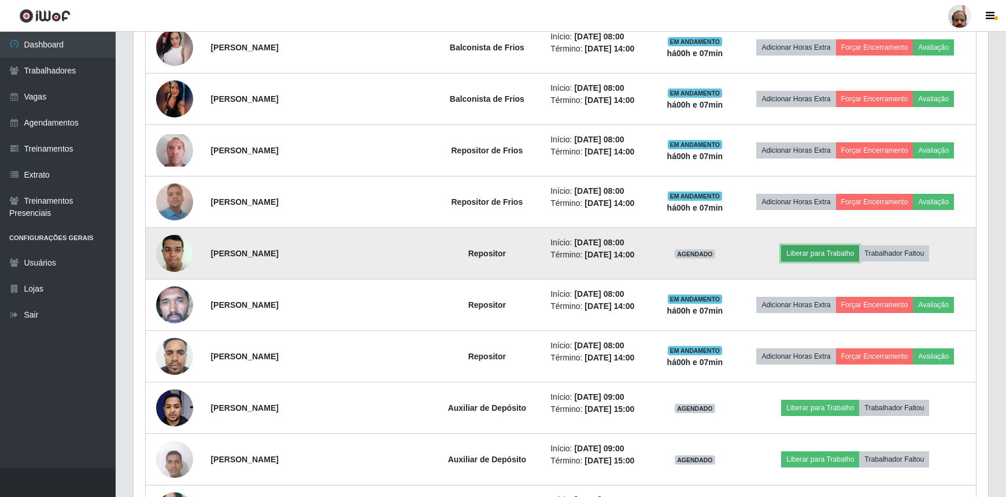
click at [815, 254] on button "Liberar para Trabalho" at bounding box center [820, 253] width 78 height 16
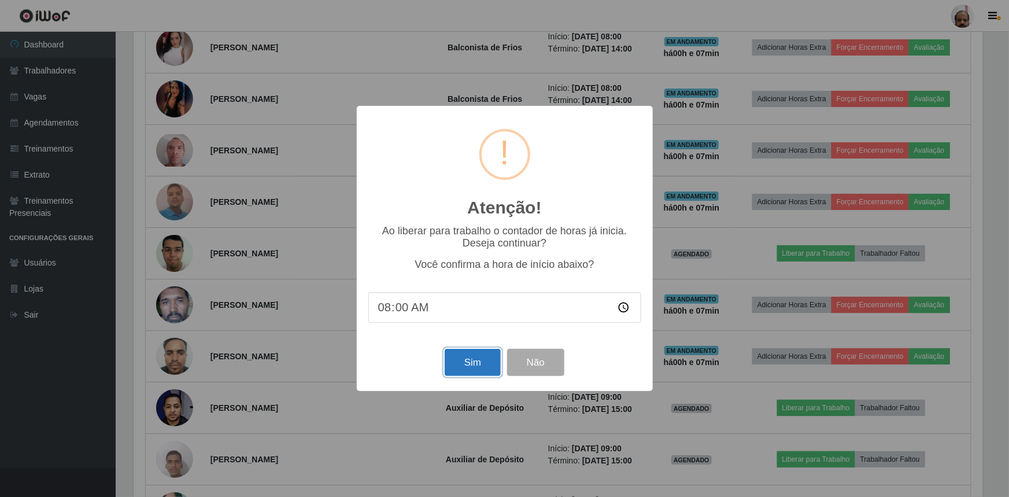
click at [486, 371] on button "Sim" at bounding box center [473, 362] width 56 height 27
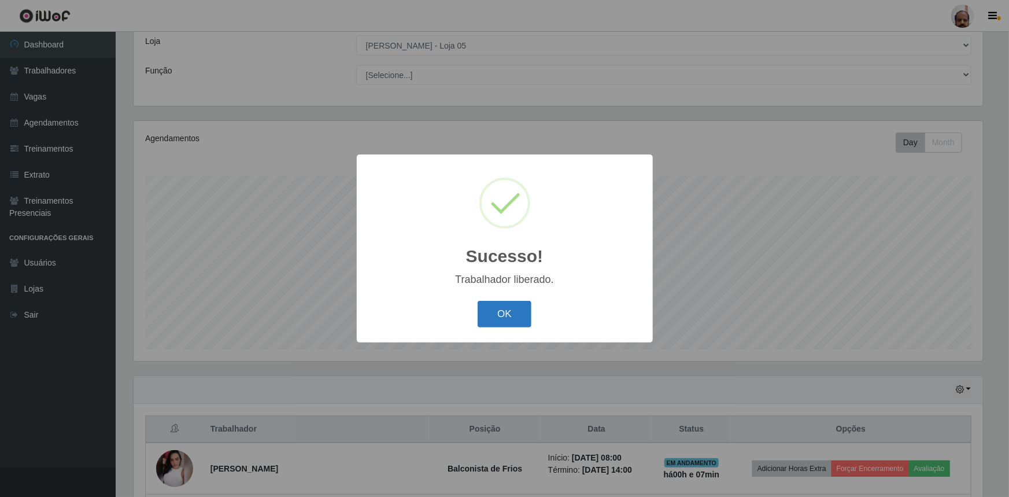
click at [490, 310] on button "OK" at bounding box center [505, 314] width 54 height 27
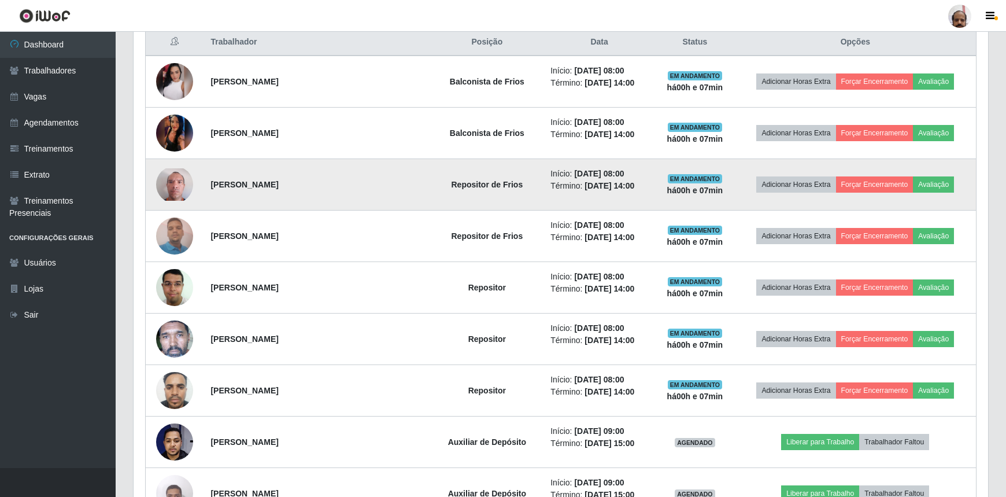
scroll to position [432, 0]
